Goal: Task Accomplishment & Management: Use online tool/utility

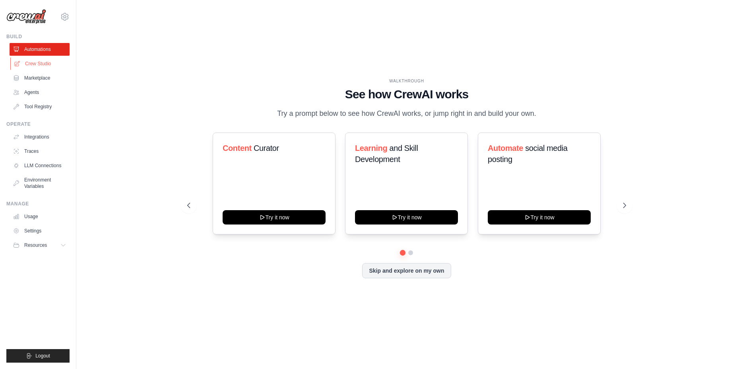
click at [49, 58] on link "Crew Studio" at bounding box center [40, 63] width 60 height 13
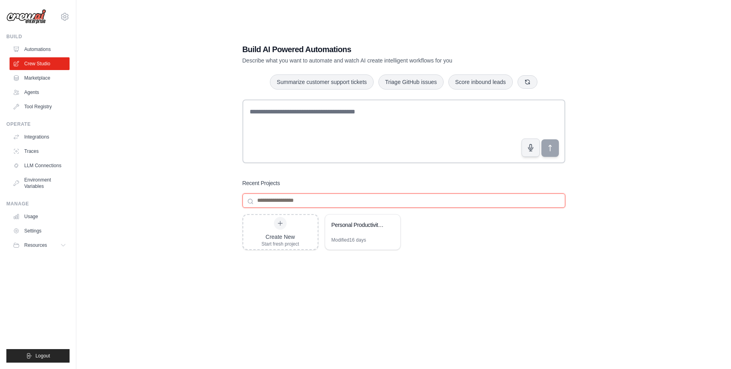
click at [298, 198] on input at bounding box center [404, 200] width 323 height 14
click at [58, 78] on link "Marketplace" at bounding box center [40, 78] width 60 height 13
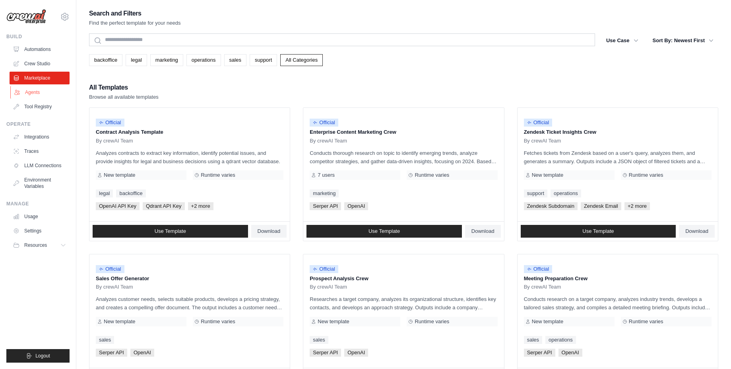
click at [33, 94] on link "Agents" at bounding box center [40, 92] width 60 height 13
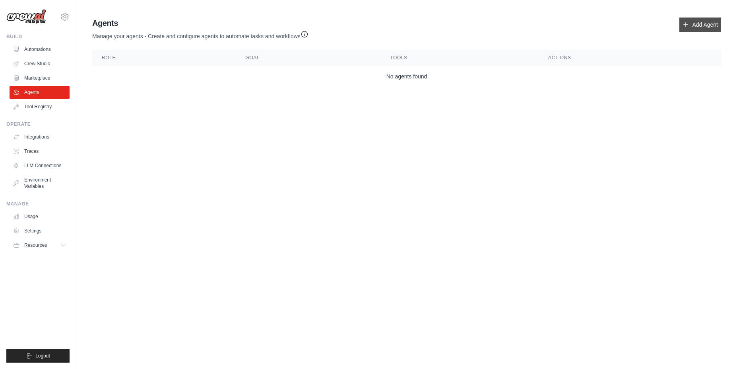
click at [696, 26] on link "Add Agent" at bounding box center [701, 24] width 42 height 14
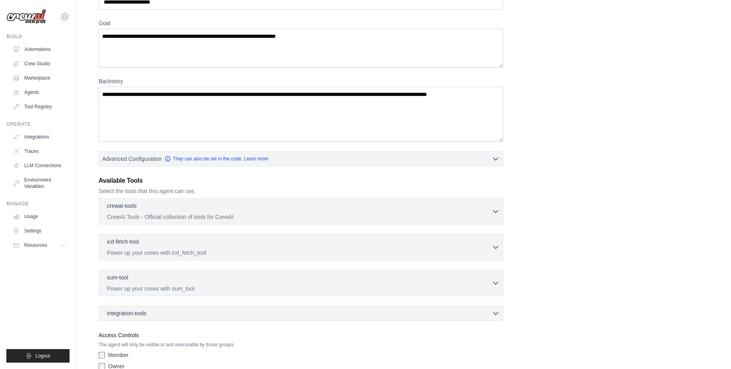
scroll to position [94, 0]
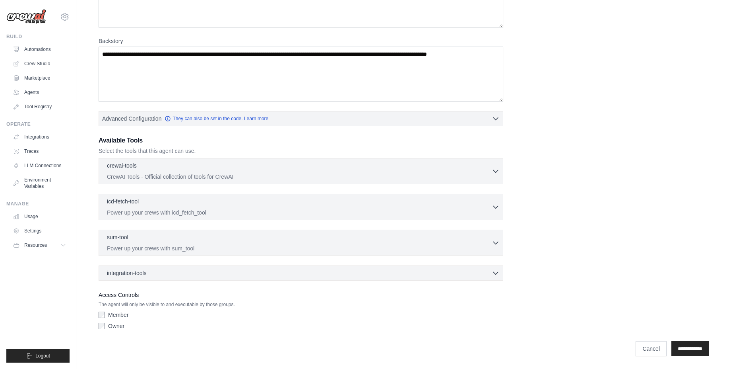
click at [40, 14] on img at bounding box center [26, 16] width 40 height 15
